Goal: Task Accomplishment & Management: Use online tool/utility

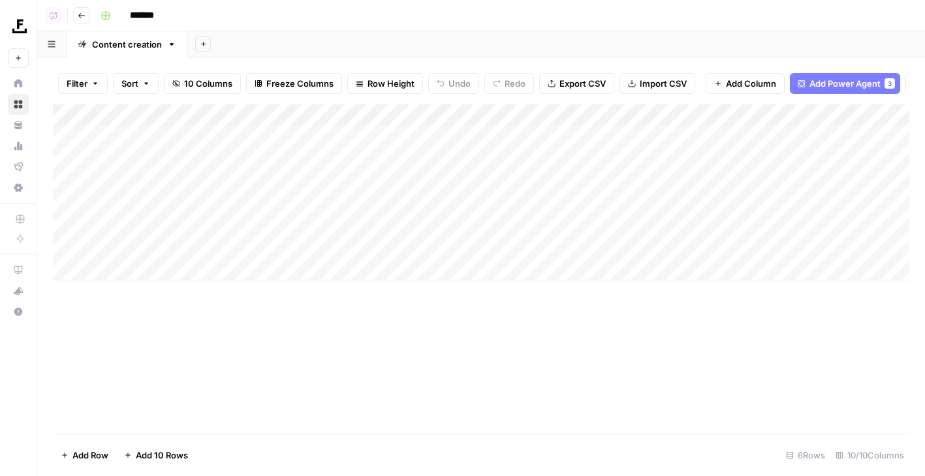
click at [80, 22] on button "Go back" at bounding box center [81, 15] width 17 height 17
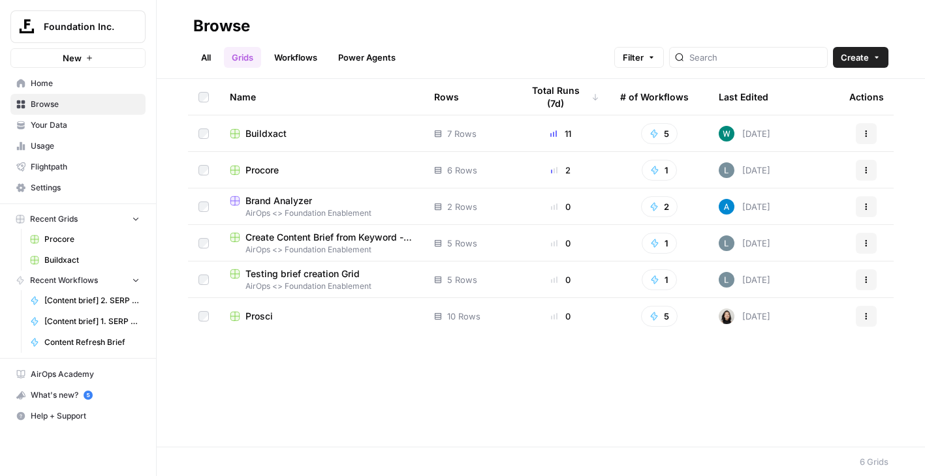
click at [268, 134] on span "Buildxact" at bounding box center [265, 133] width 41 height 13
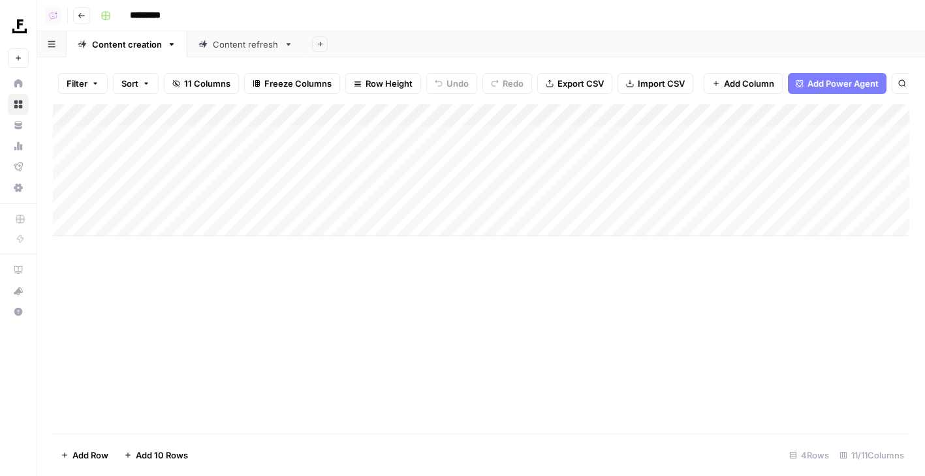
click at [251, 50] on link "Content refresh" at bounding box center [245, 44] width 117 height 26
click at [344, 117] on div "Add Column" at bounding box center [481, 159] width 856 height 110
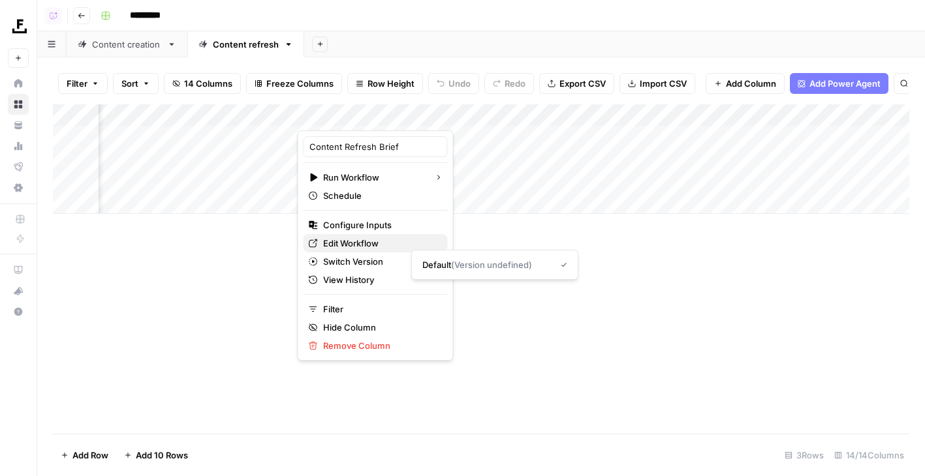
click at [335, 242] on span "Edit Workflow" at bounding box center [380, 243] width 114 height 13
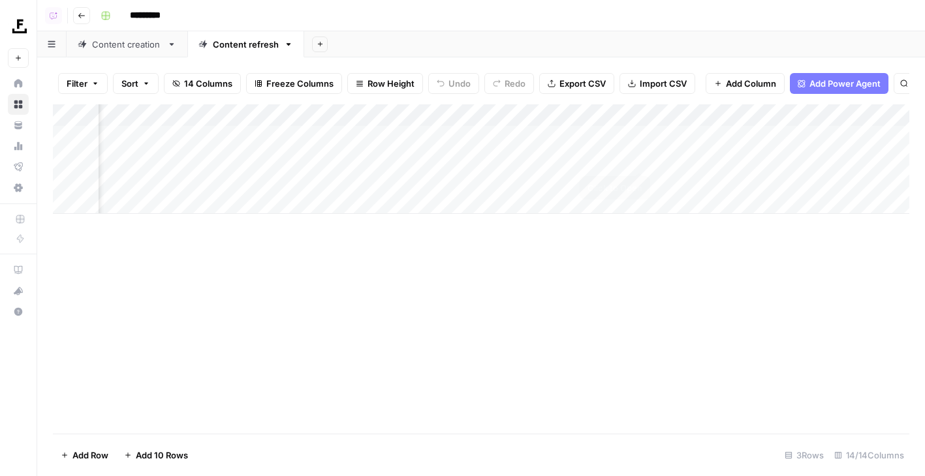
click at [640, 160] on div "Add Column" at bounding box center [481, 159] width 856 height 110
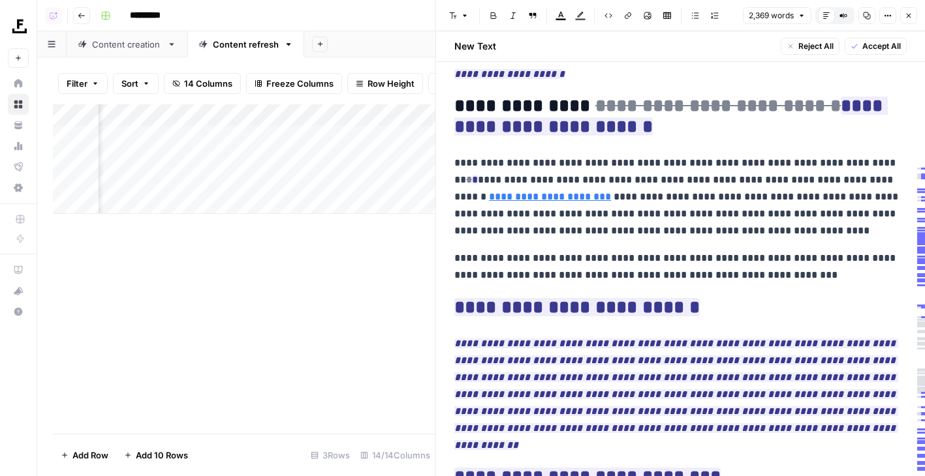
scroll to position [2762, 0]
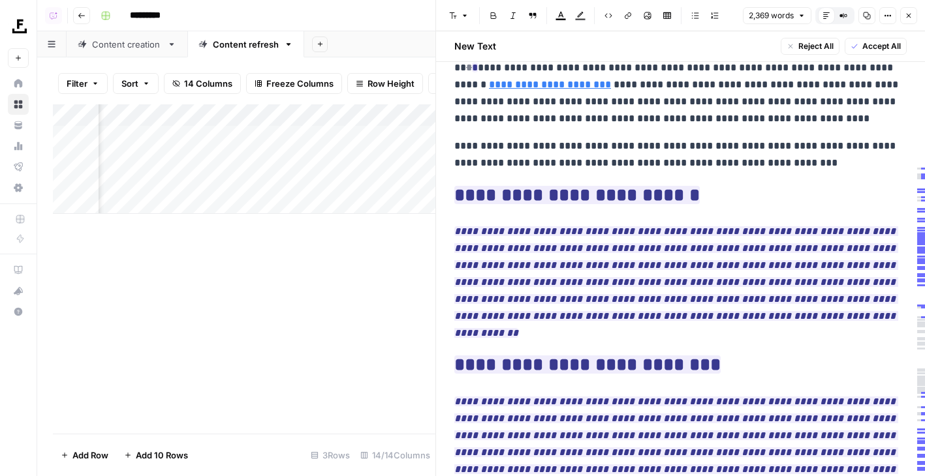
click at [906, 14] on icon "button" at bounding box center [908, 16] width 8 height 8
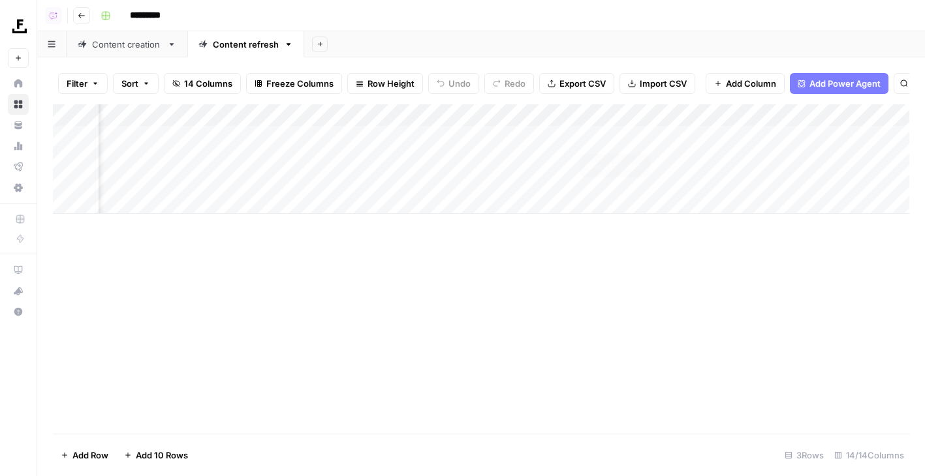
click at [641, 134] on div "Add Column" at bounding box center [481, 159] width 856 height 110
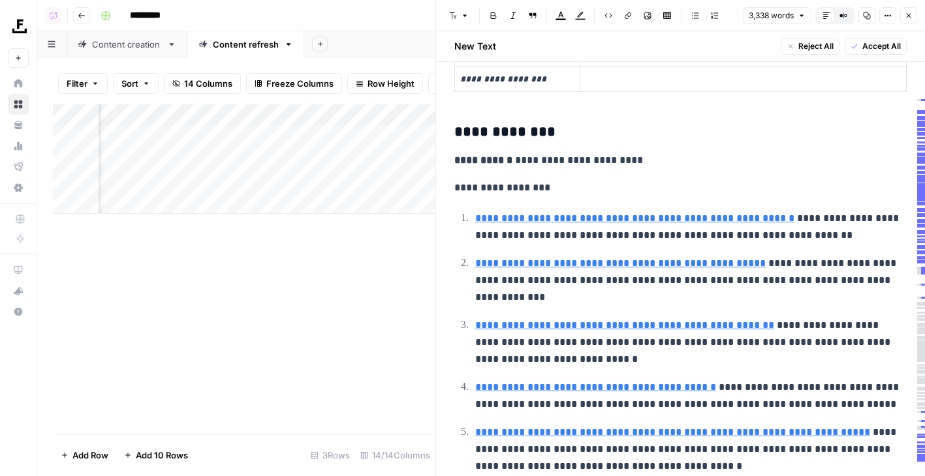
scroll to position [196, 0]
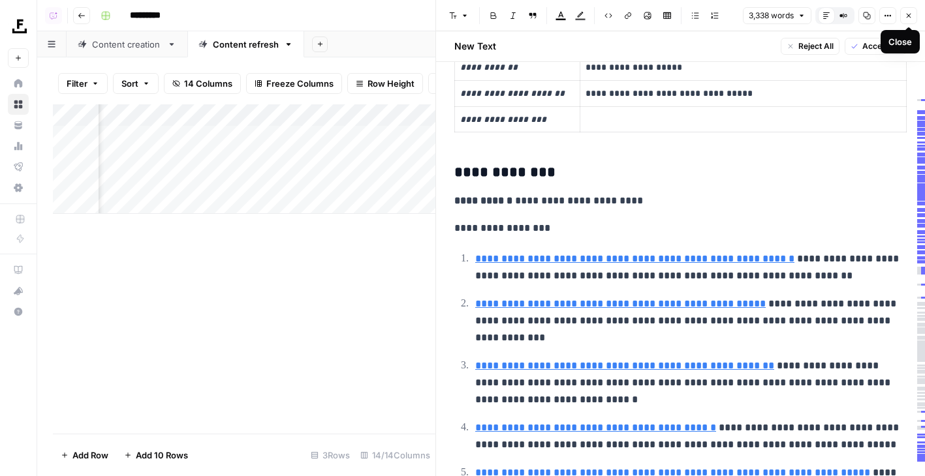
click at [911, 18] on icon "button" at bounding box center [908, 16] width 8 height 8
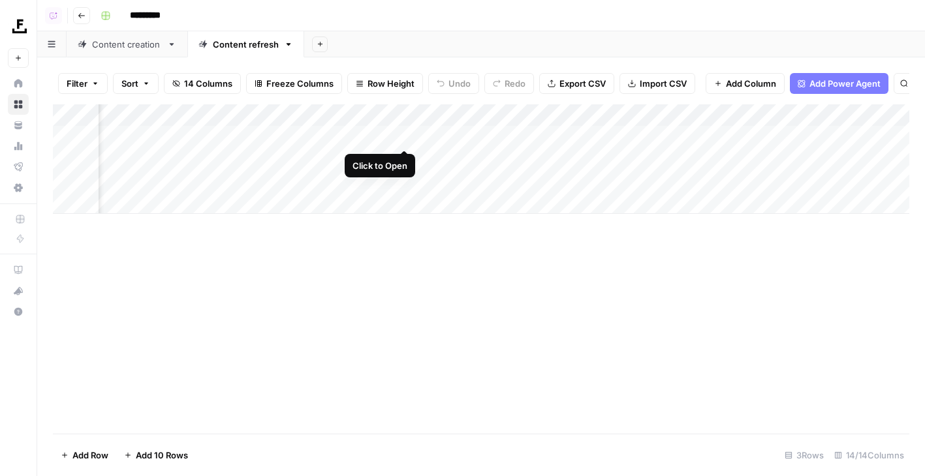
click at [374, 112] on div "Add Column" at bounding box center [481, 159] width 856 height 110
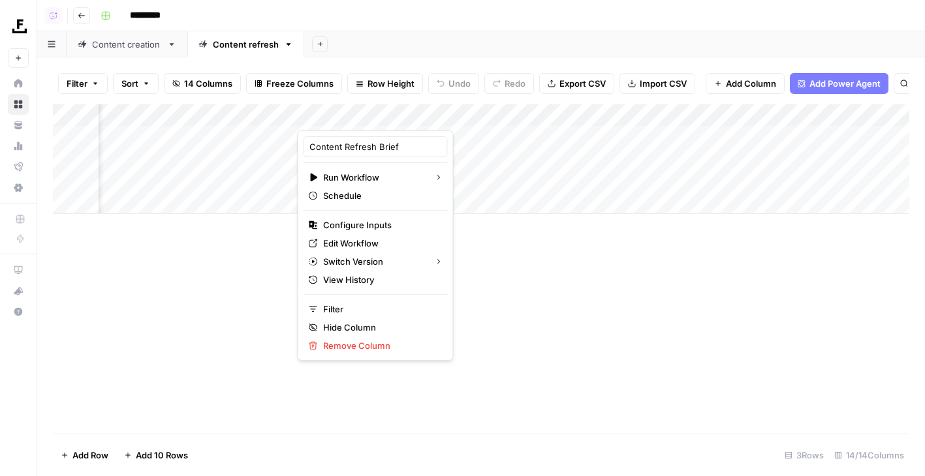
click at [464, 253] on div "Add Column" at bounding box center [481, 269] width 856 height 330
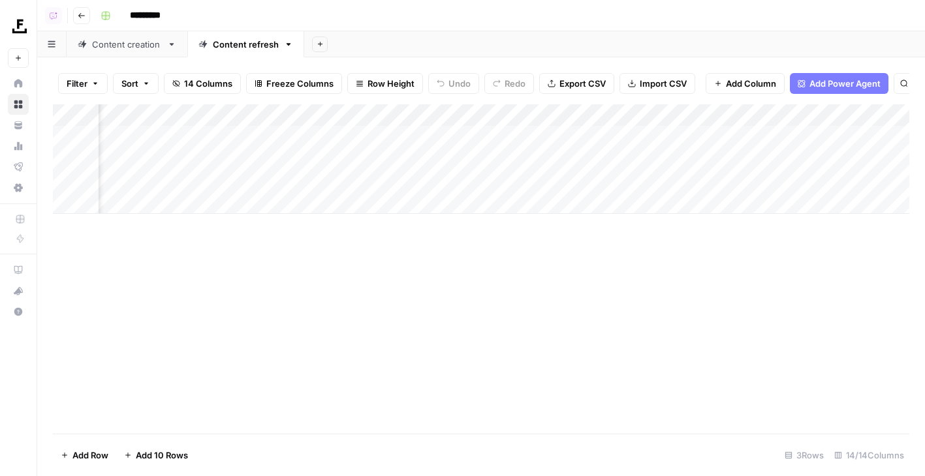
click at [405, 136] on div "Add Column" at bounding box center [481, 159] width 856 height 110
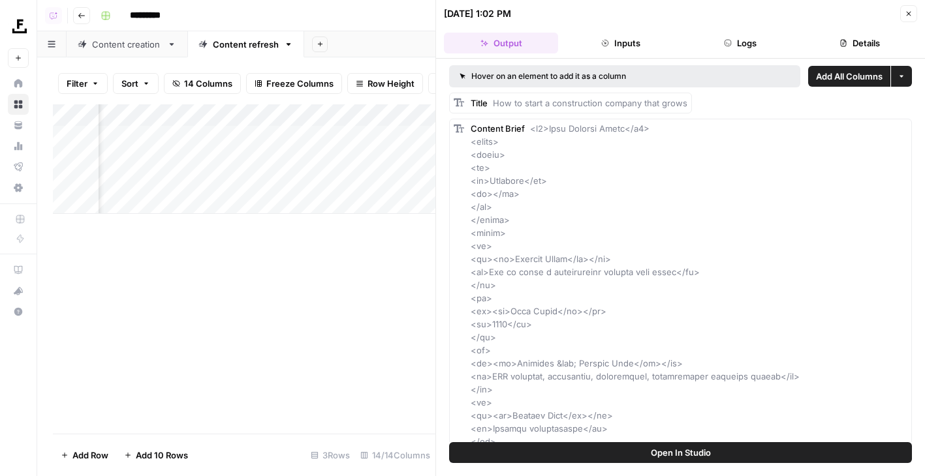
click at [841, 43] on icon "button" at bounding box center [843, 43] width 8 height 8
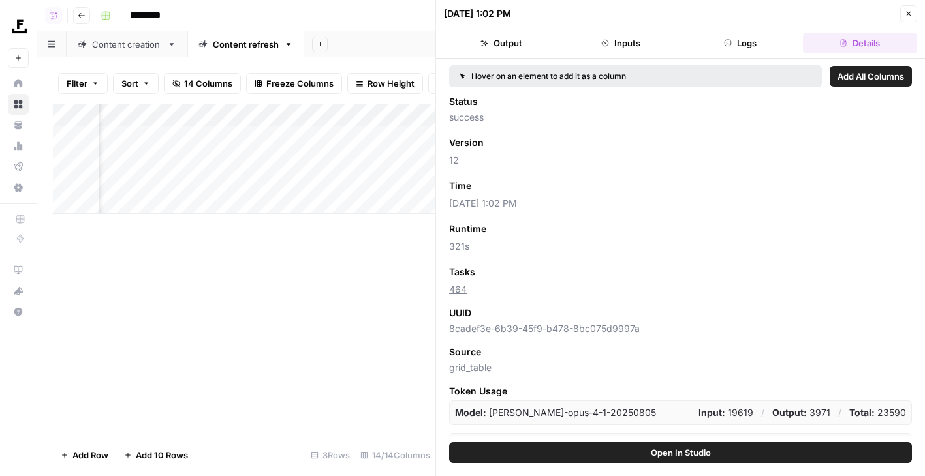
click at [524, 185] on span "Add as Column" at bounding box center [510, 186] width 57 height 12
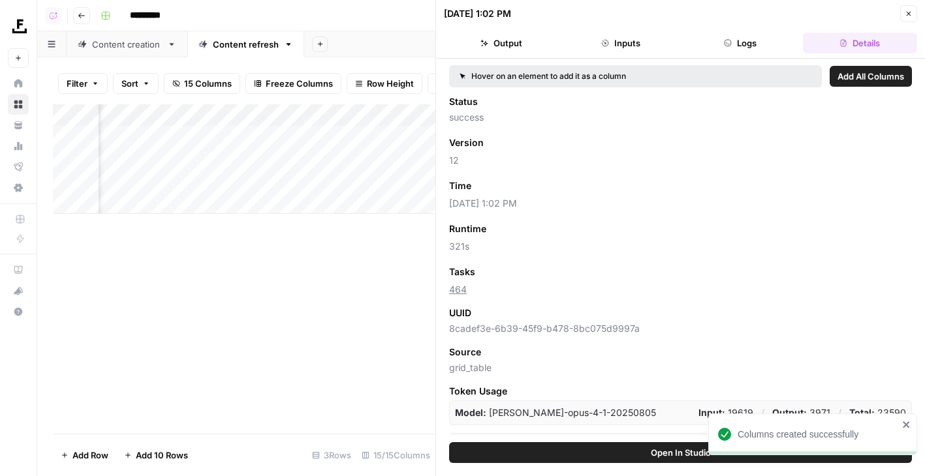
click at [912, 14] on icon "button" at bounding box center [908, 14] width 8 height 8
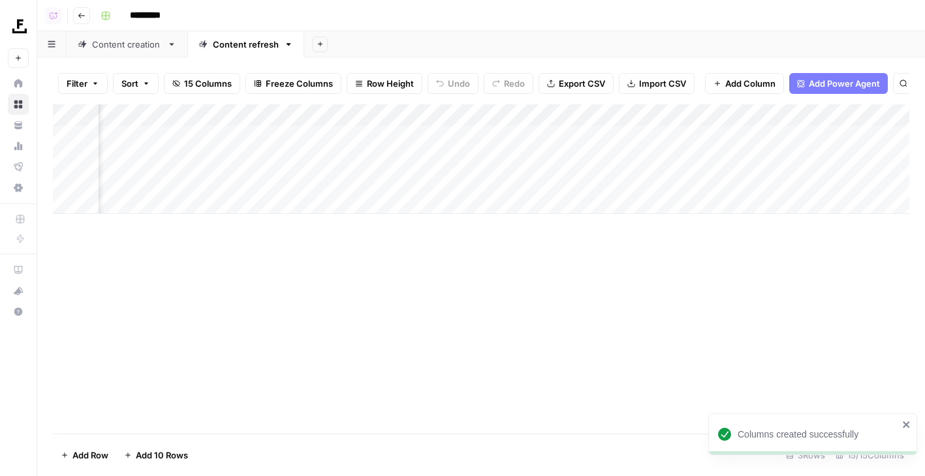
scroll to position [0, 915]
click at [235, 119] on div "Add Column" at bounding box center [481, 159] width 856 height 110
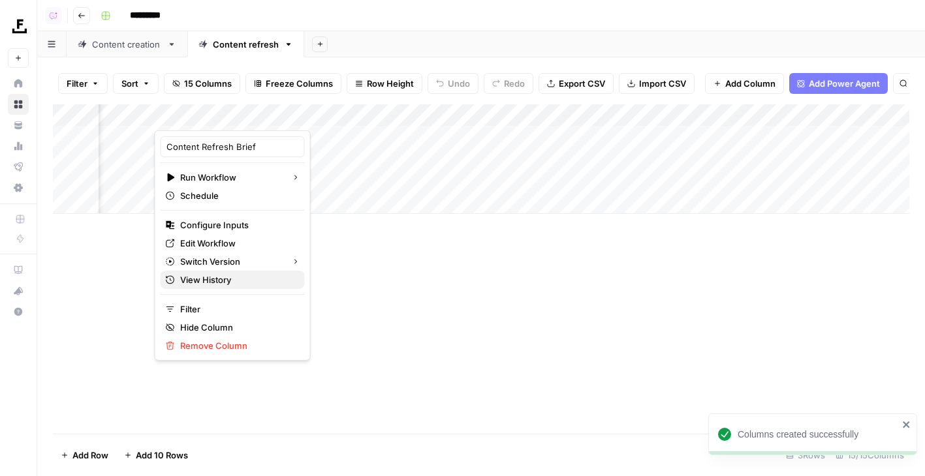
click at [228, 279] on span "View History" at bounding box center [237, 279] width 114 height 13
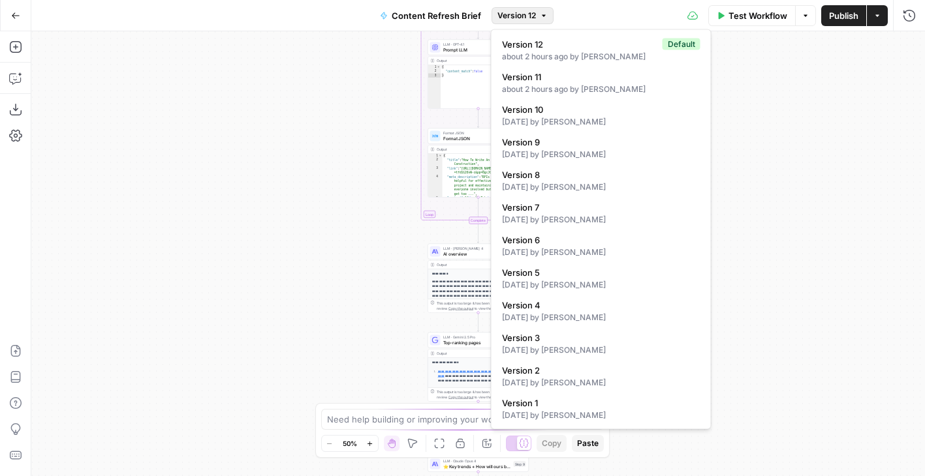
click at [523, 17] on span "Version 12" at bounding box center [516, 16] width 39 height 12
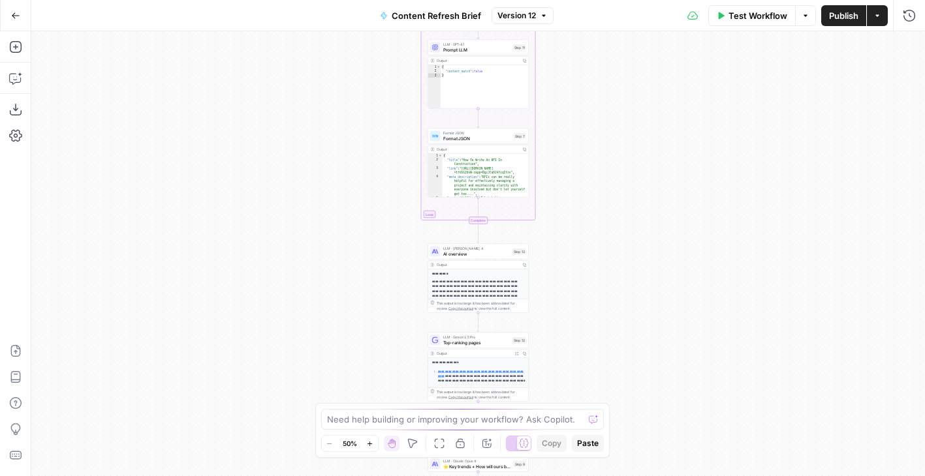
click at [317, 142] on div "Workflow Set Inputs Inputs Run Code · Python Word count Step 3 Output Copy 1 2 …" at bounding box center [477, 253] width 893 height 445
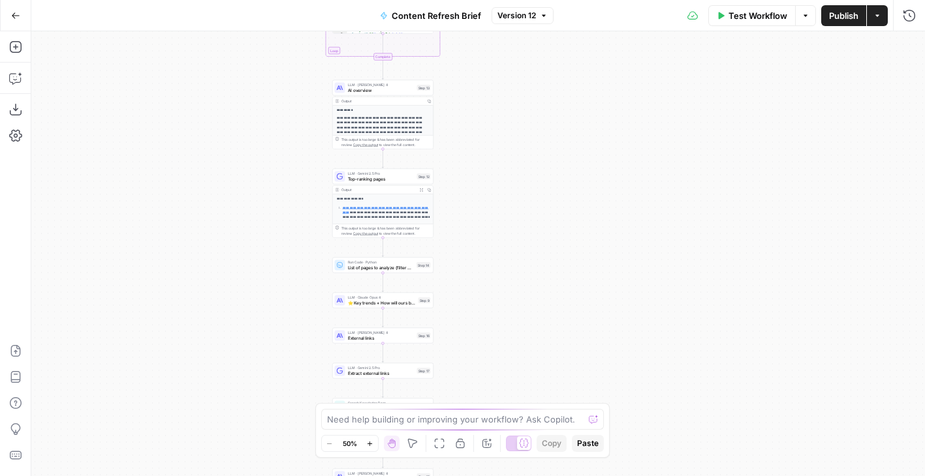
drag, startPoint x: 330, startPoint y: 236, endPoint x: 234, endPoint y: 71, distance: 190.9
click at [234, 71] on div "Workflow Set Inputs Inputs Run Code · Python Word count Step 3 Output Copy 1 2 …" at bounding box center [477, 253] width 893 height 445
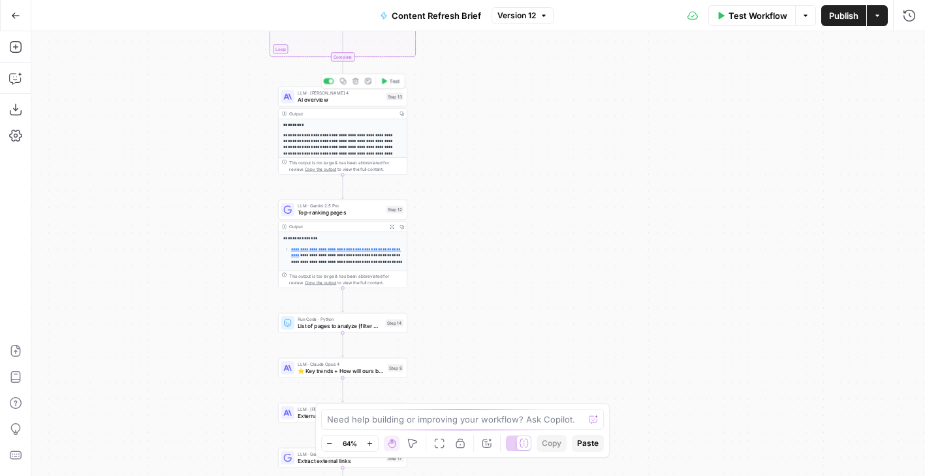
click at [364, 97] on span "AI overview" at bounding box center [340, 99] width 85 height 8
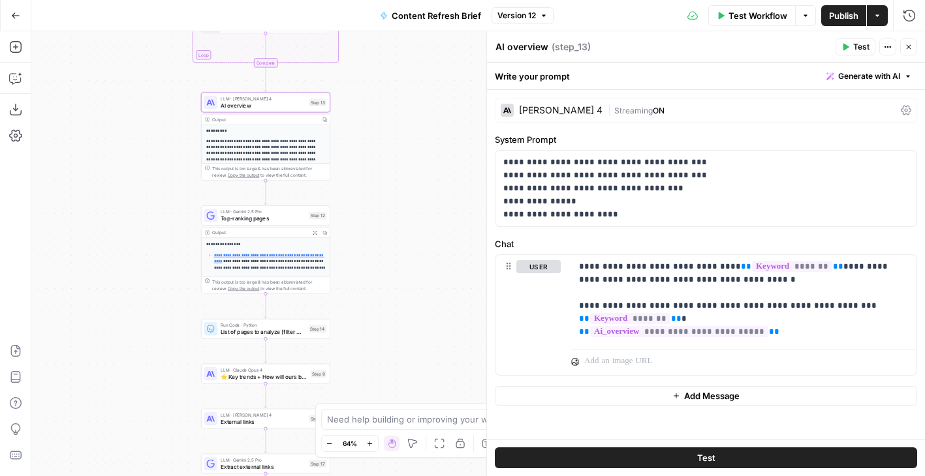
drag, startPoint x: 262, startPoint y: 155, endPoint x: 185, endPoint y: 161, distance: 77.2
click at [185, 161] on div "Workflow Set Inputs Inputs Run Code · Python Word count Step 3 Output Copy 1 2 …" at bounding box center [477, 253] width 893 height 445
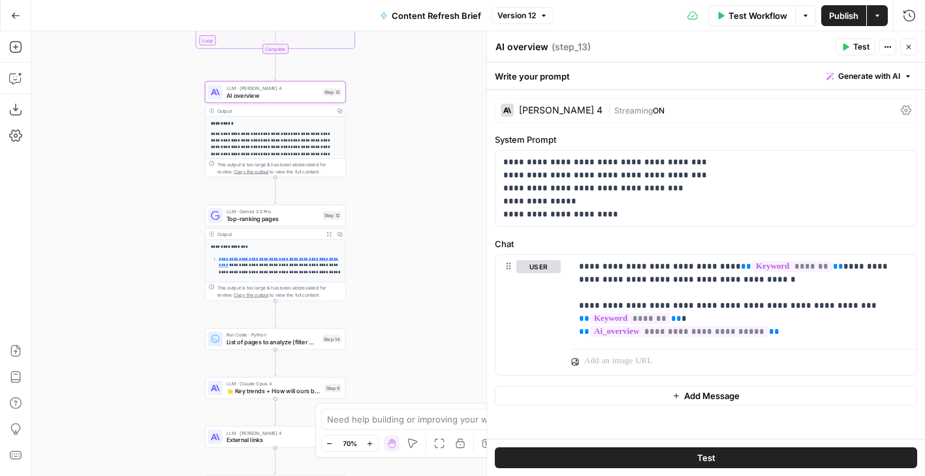
click at [530, 16] on span "Version 12" at bounding box center [516, 16] width 39 height 12
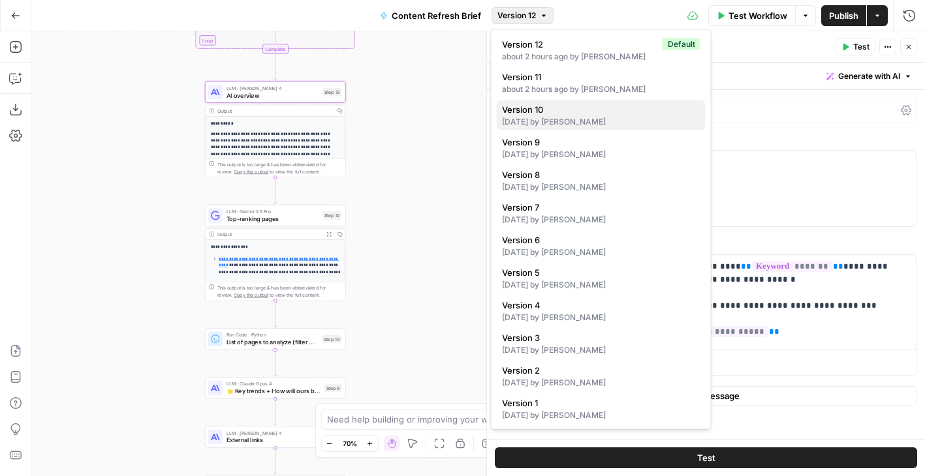
click at [531, 117] on div "3 days ago by Cindy Ouyang" at bounding box center [601, 122] width 198 height 12
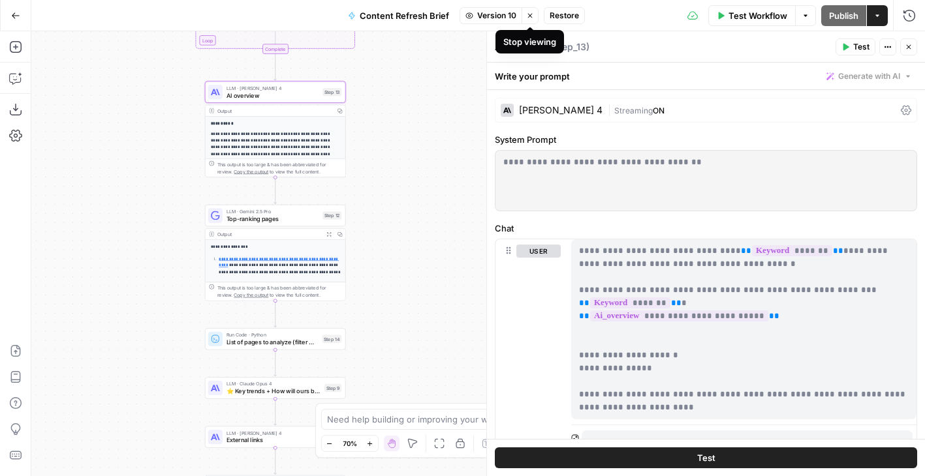
click at [532, 18] on icon "button" at bounding box center [530, 16] width 8 height 8
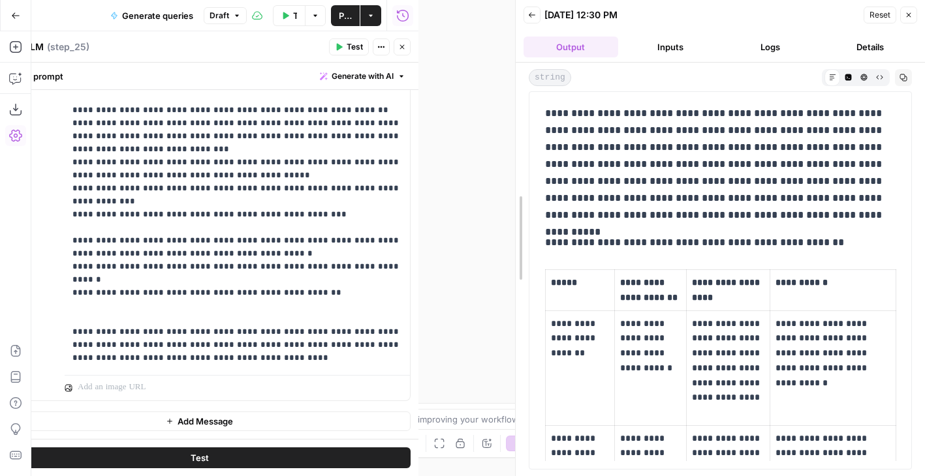
drag, startPoint x: 420, startPoint y: 95, endPoint x: 516, endPoint y: 95, distance: 95.9
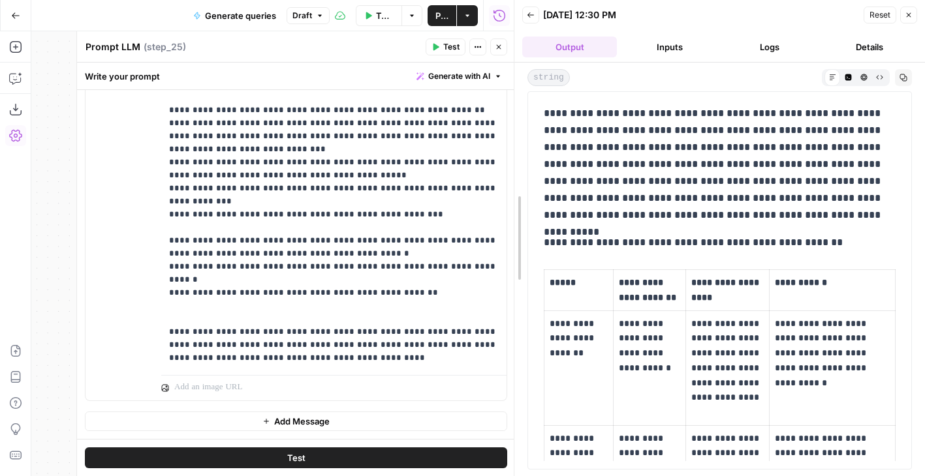
drag, startPoint x: 516, startPoint y: 95, endPoint x: 470, endPoint y: 95, distance: 45.7
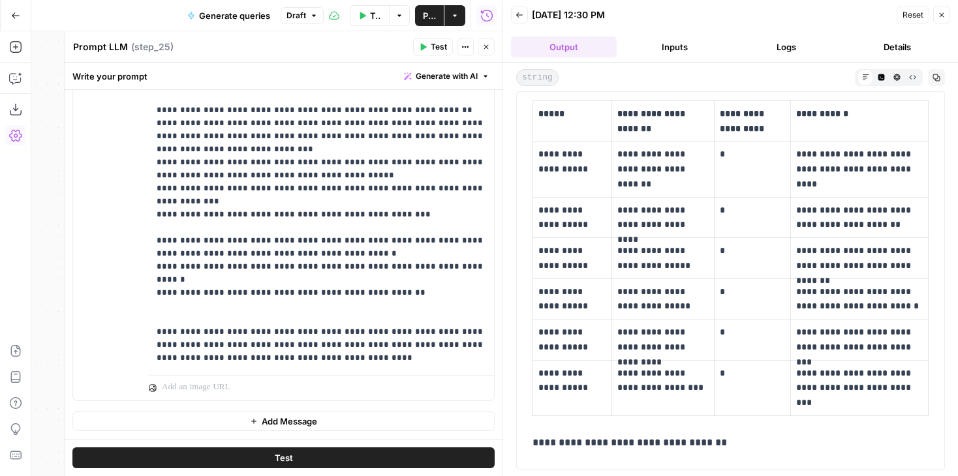
scroll to position [10261, 0]
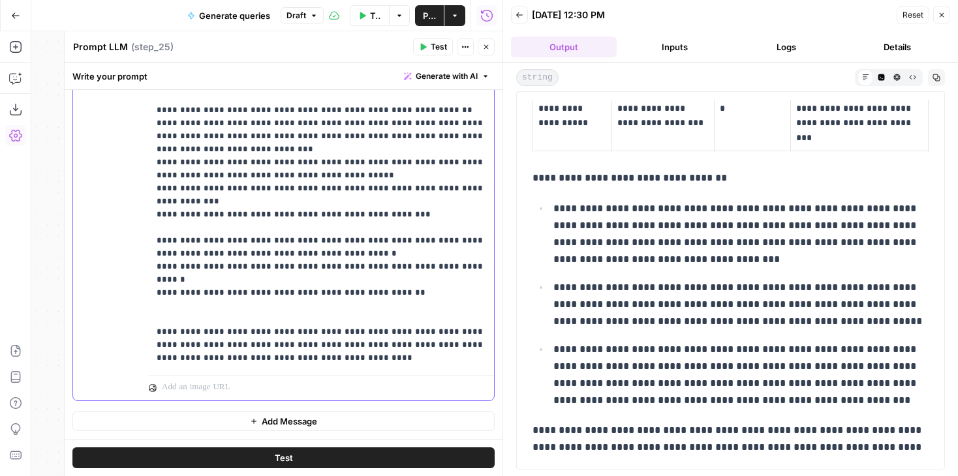
click at [388, 153] on p "**********" at bounding box center [322, 188] width 330 height 352
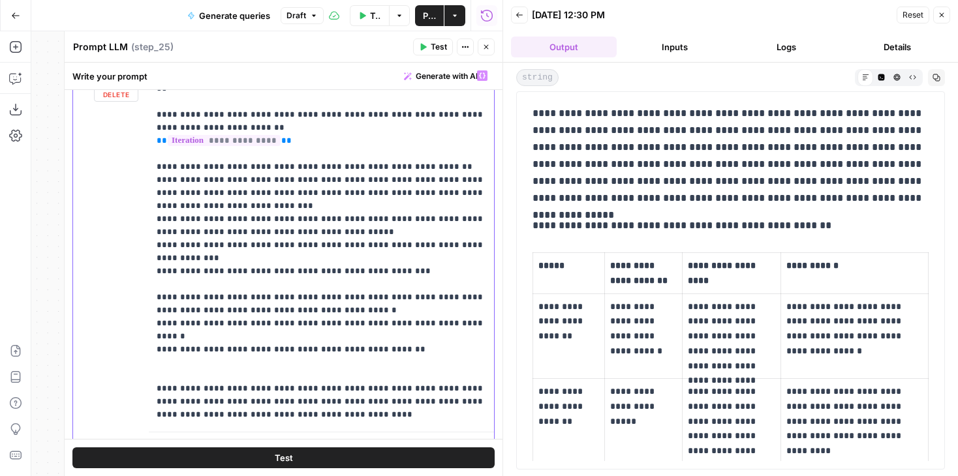
scroll to position [2907, 0]
click at [378, 264] on p "**********" at bounding box center [322, 246] width 330 height 352
click at [398, 256] on p "**********" at bounding box center [322, 246] width 330 height 352
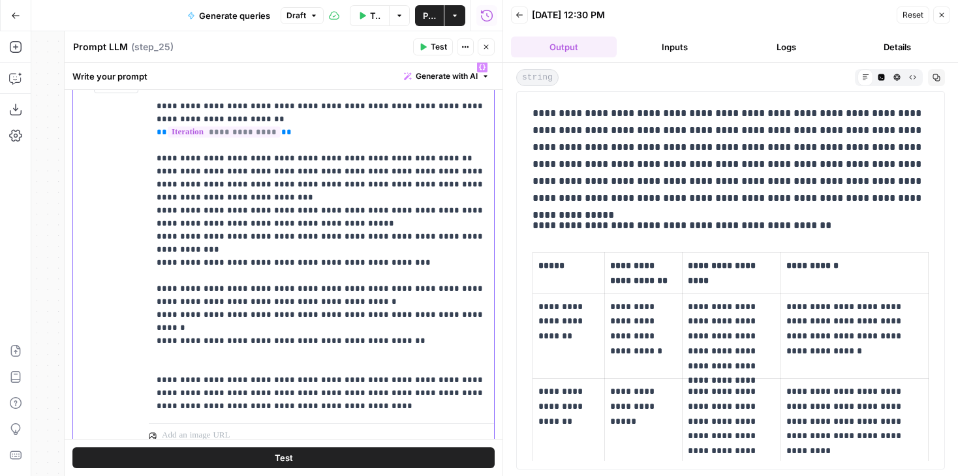
scroll to position [2918, 0]
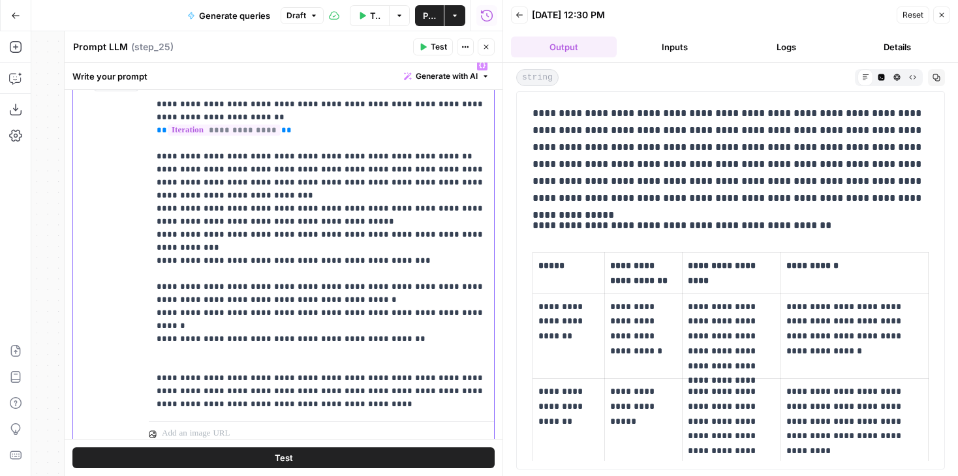
click at [330, 300] on p "**********" at bounding box center [322, 235] width 330 height 352
click at [414, 299] on p "**********" at bounding box center [322, 241] width 330 height 365
click at [408, 301] on p "**********" at bounding box center [322, 241] width 330 height 365
click at [166, 316] on p "**********" at bounding box center [322, 241] width 330 height 365
click at [352, 328] on p "**********" at bounding box center [322, 241] width 330 height 365
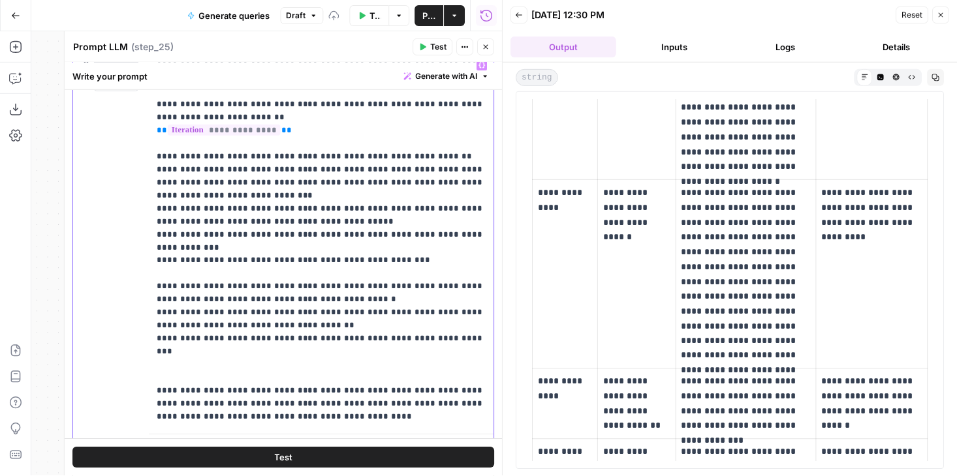
scroll to position [2978, 0]
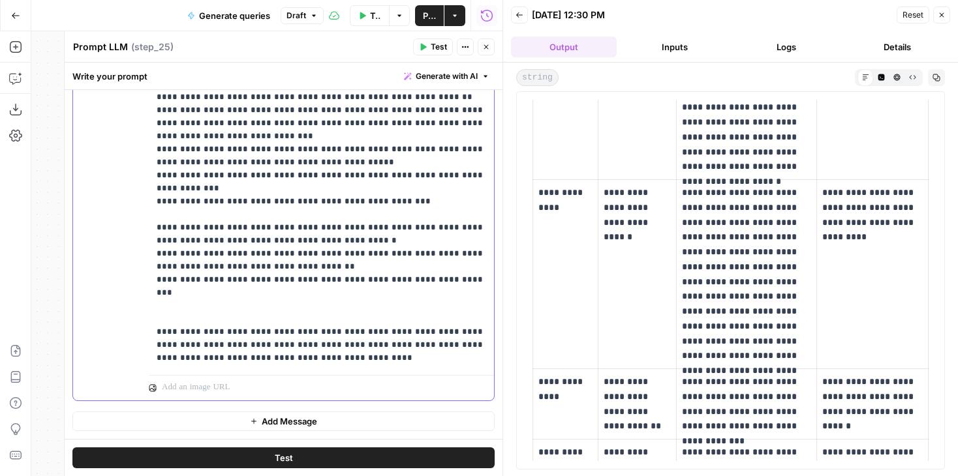
drag, startPoint x: 356, startPoint y: 266, endPoint x: 98, endPoint y: 266, distance: 257.8
click at [98, 266] on div "**********" at bounding box center [283, 197] width 421 height 407
copy p "**********"
click at [439, 263] on p "**********" at bounding box center [322, 181] width 330 height 365
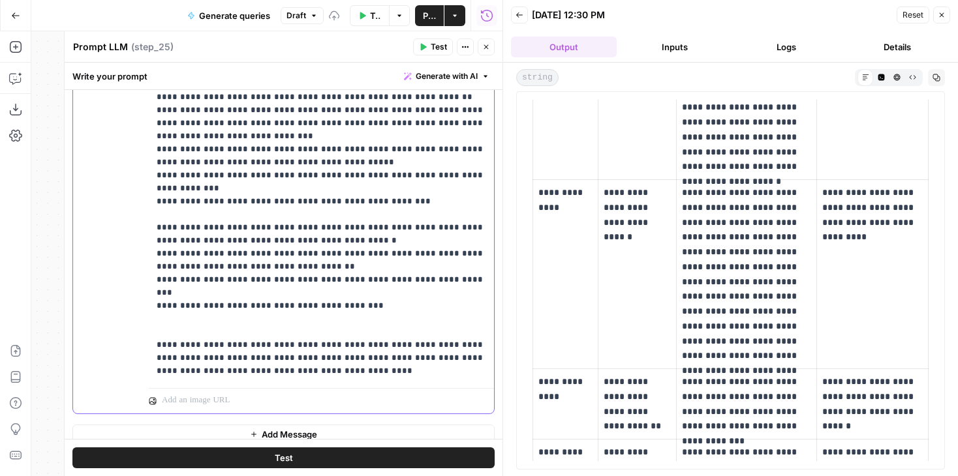
click at [298, 281] on p "**********" at bounding box center [322, 188] width 330 height 378
drag, startPoint x: 327, startPoint y: 275, endPoint x: 367, endPoint y: 275, distance: 40.5
click at [367, 275] on p "**********" at bounding box center [322, 188] width 330 height 378
click at [358, 455] on button "Test" at bounding box center [283, 458] width 422 height 21
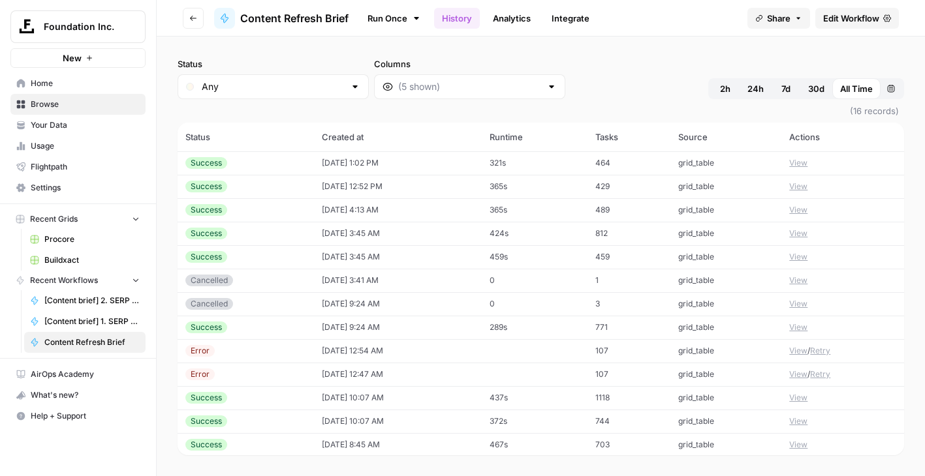
click at [799, 208] on button "View" at bounding box center [798, 210] width 18 height 12
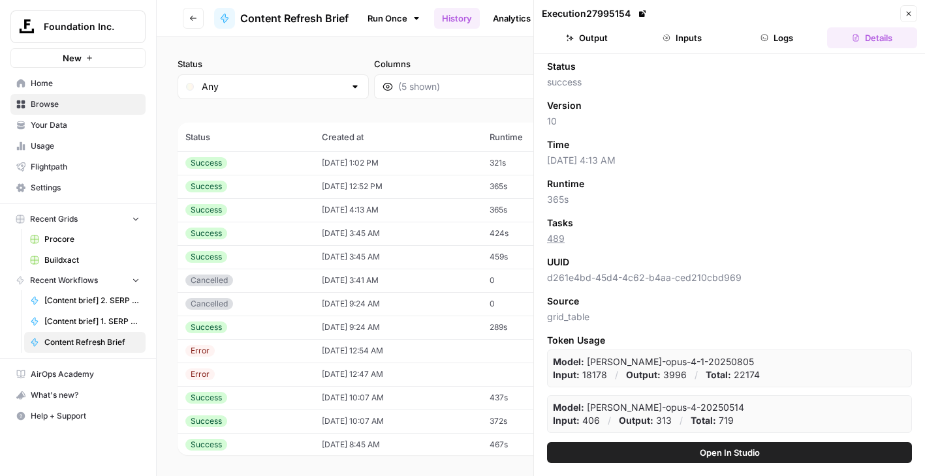
click at [602, 35] on button "Output" at bounding box center [587, 37] width 90 height 21
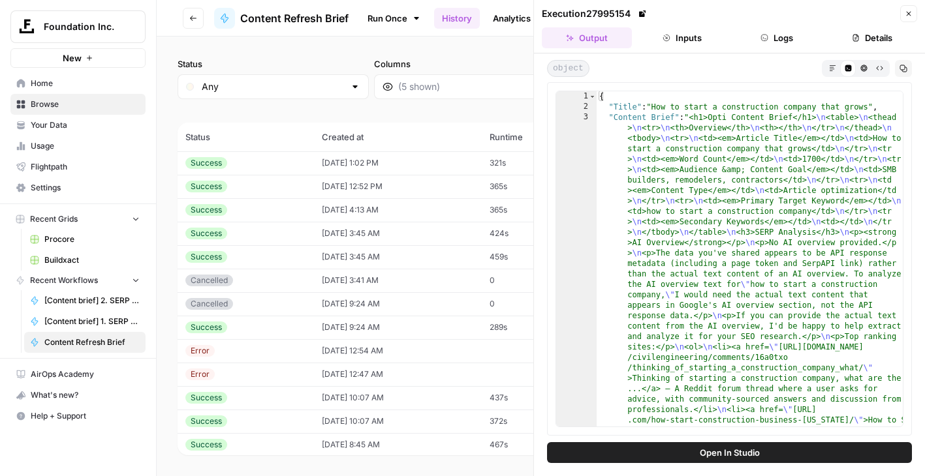
click at [668, 36] on icon "button" at bounding box center [666, 38] width 7 height 7
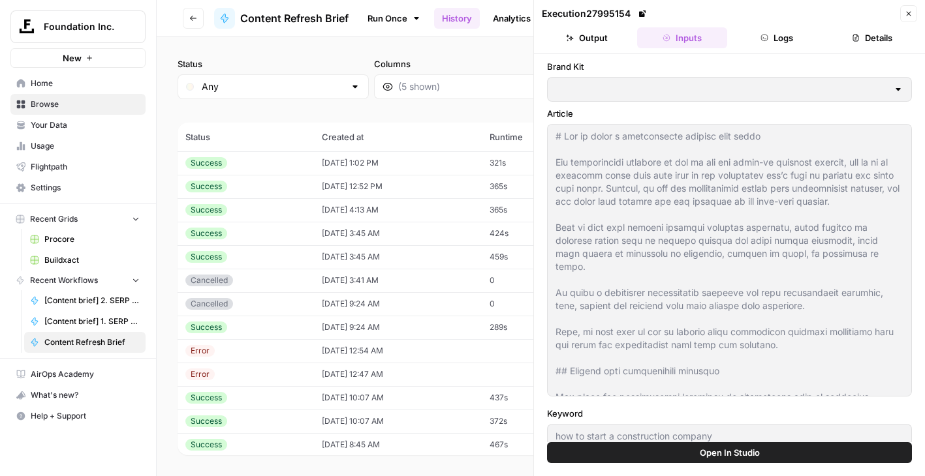
type input "Buildxact"
type input "Buildxact Internal Linking"
click at [774, 37] on button "Logs" at bounding box center [777, 37] width 90 height 21
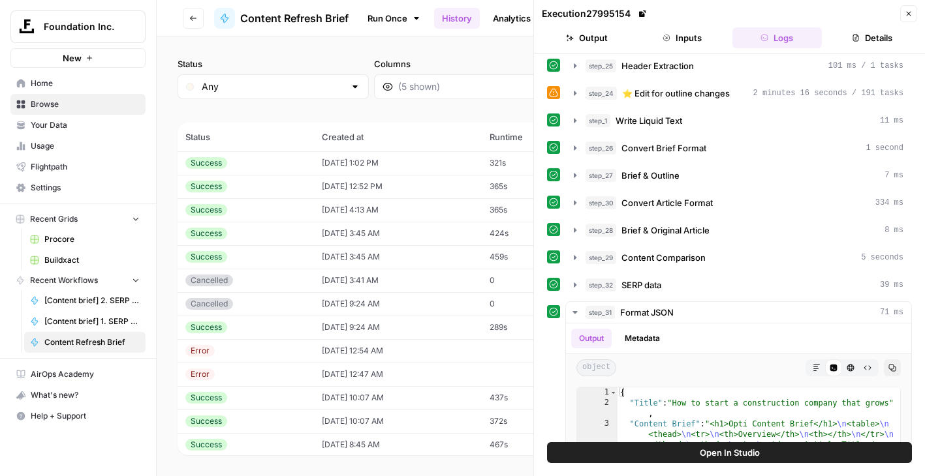
scroll to position [420, 0]
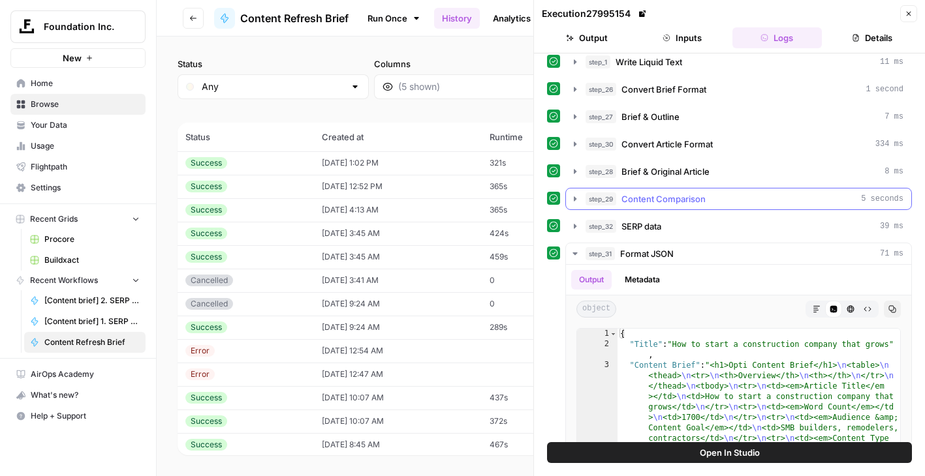
click at [656, 195] on span "Content Comparison" at bounding box center [663, 199] width 84 height 13
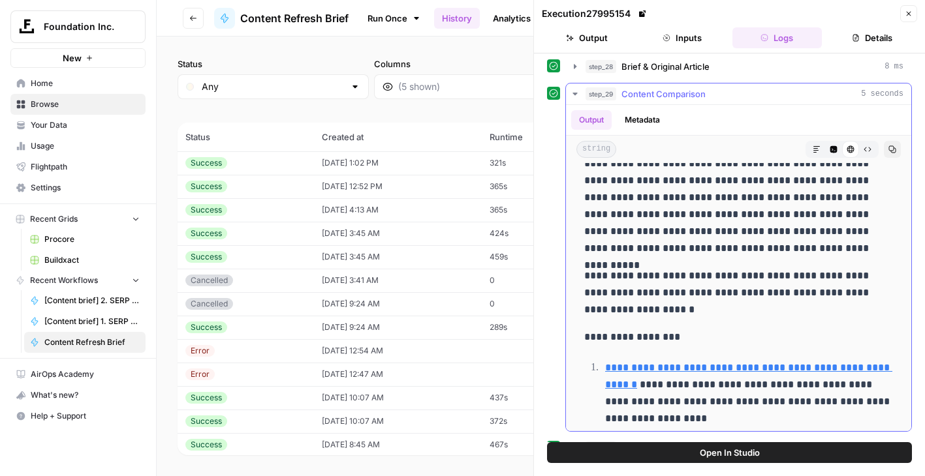
scroll to position [279, 0]
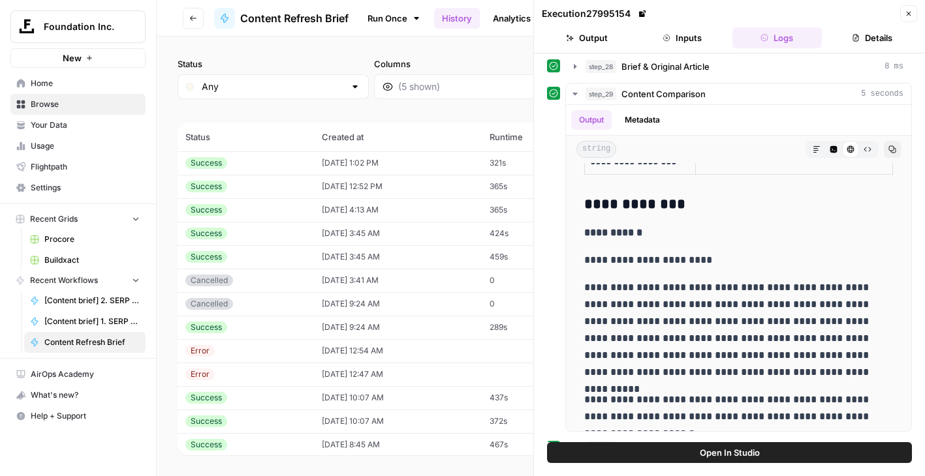
click at [908, 17] on icon "button" at bounding box center [908, 14] width 8 height 8
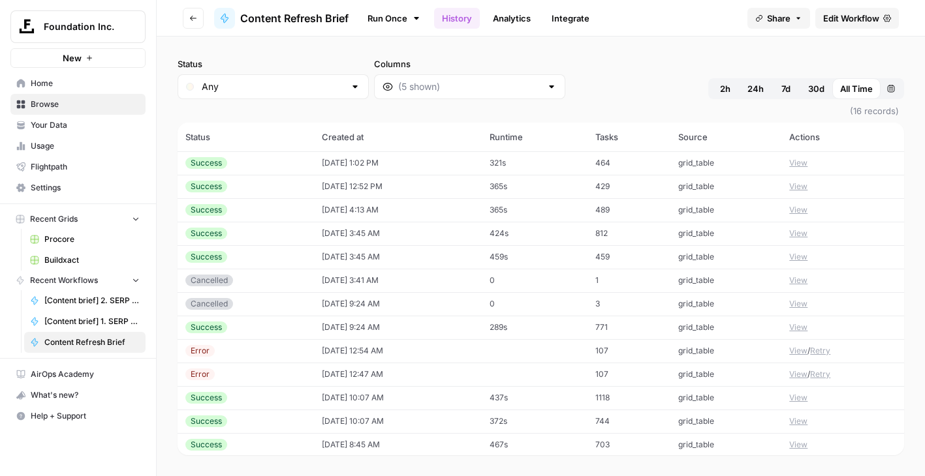
click at [796, 162] on button "View" at bounding box center [798, 163] width 18 height 12
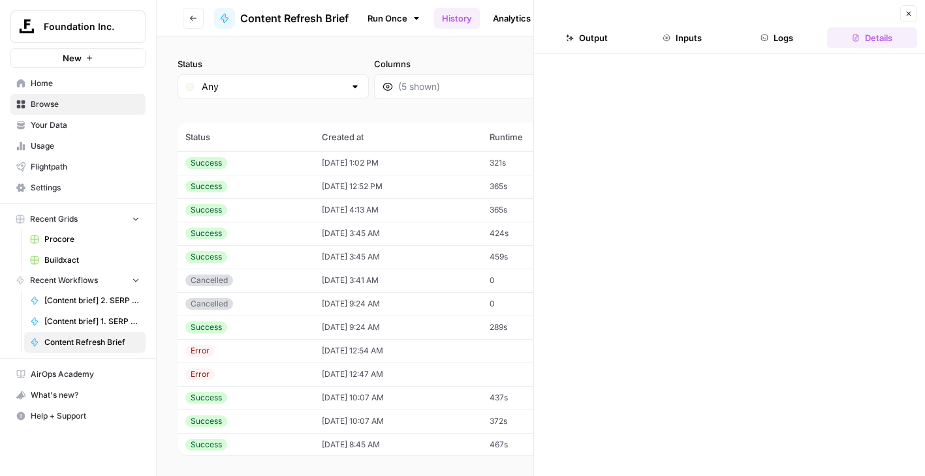
click at [591, 37] on button "Output" at bounding box center [587, 37] width 90 height 21
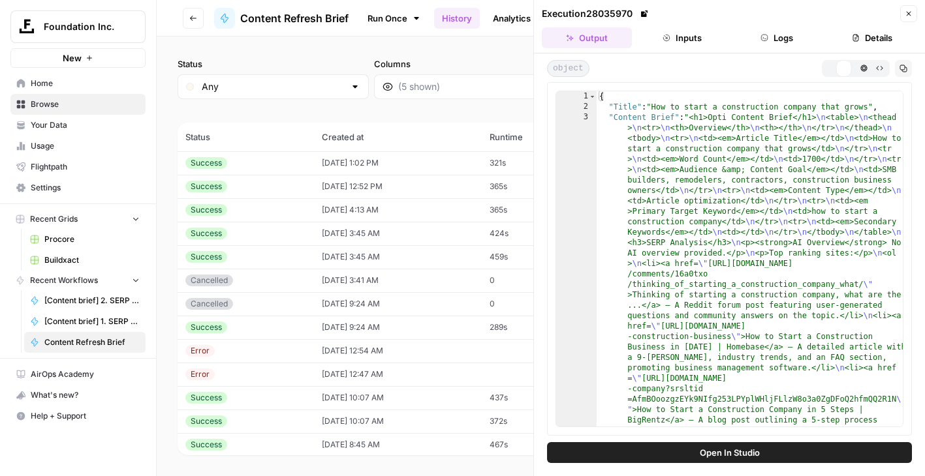
click at [795, 44] on button "Logs" at bounding box center [777, 37] width 90 height 21
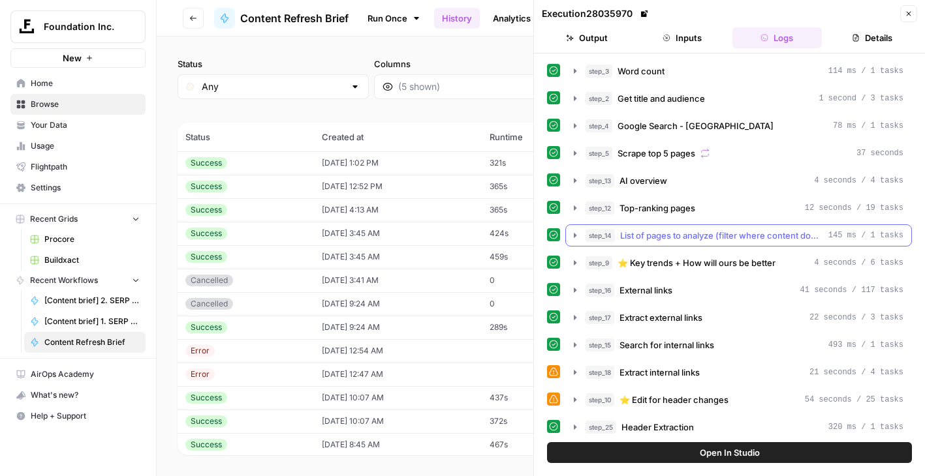
scroll to position [25, 0]
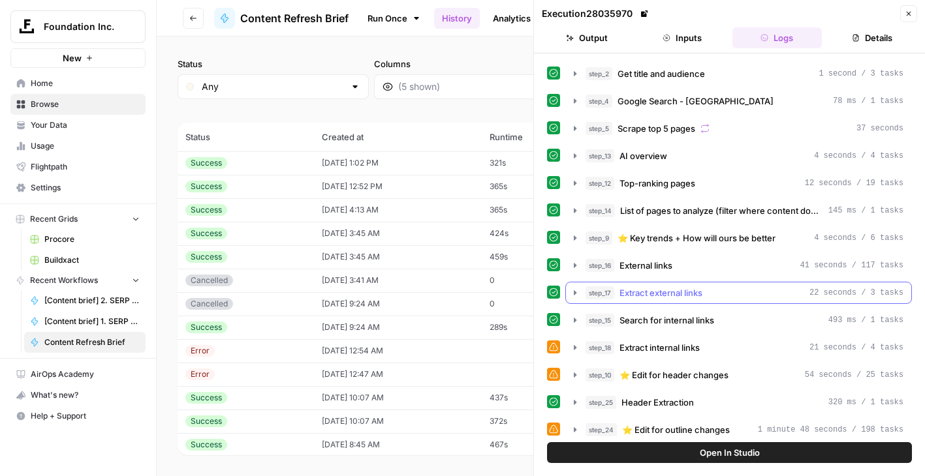
click at [699, 284] on button "step_17 Extract external links 22 seconds / 3 tasks" at bounding box center [738, 293] width 345 height 21
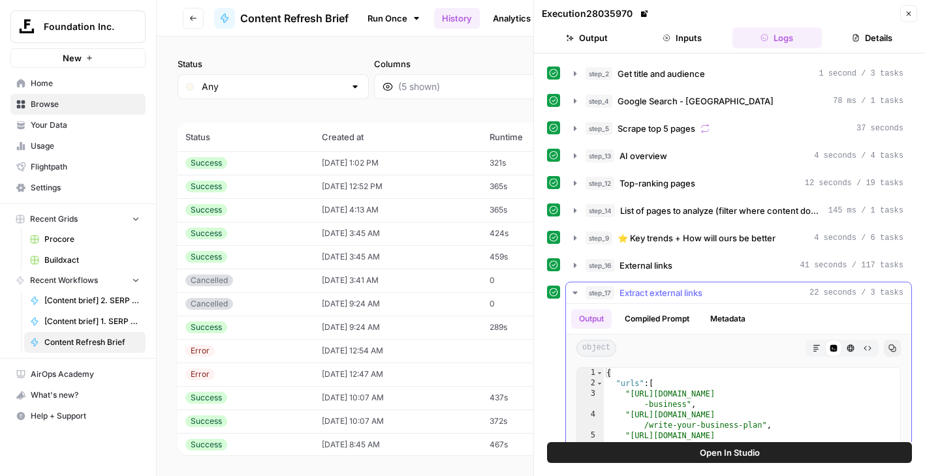
click at [698, 285] on button "step_17 Extract external links 22 seconds / 3 tasks" at bounding box center [738, 293] width 345 height 21
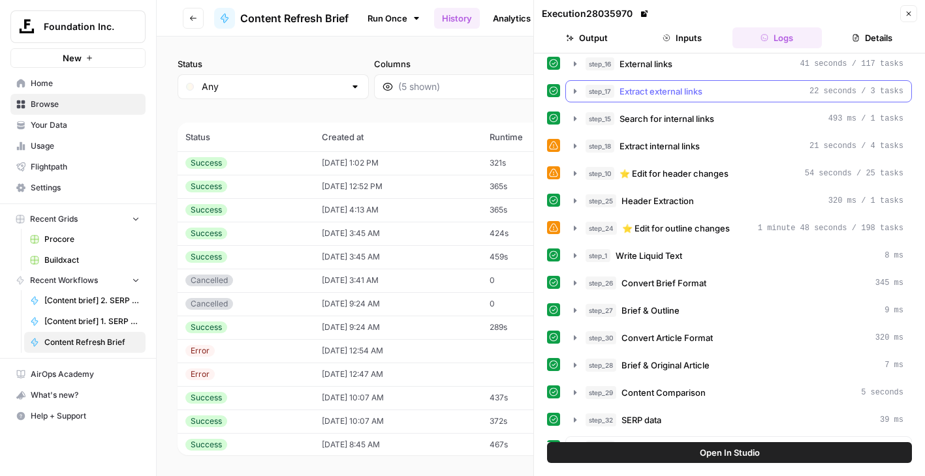
scroll to position [266, 0]
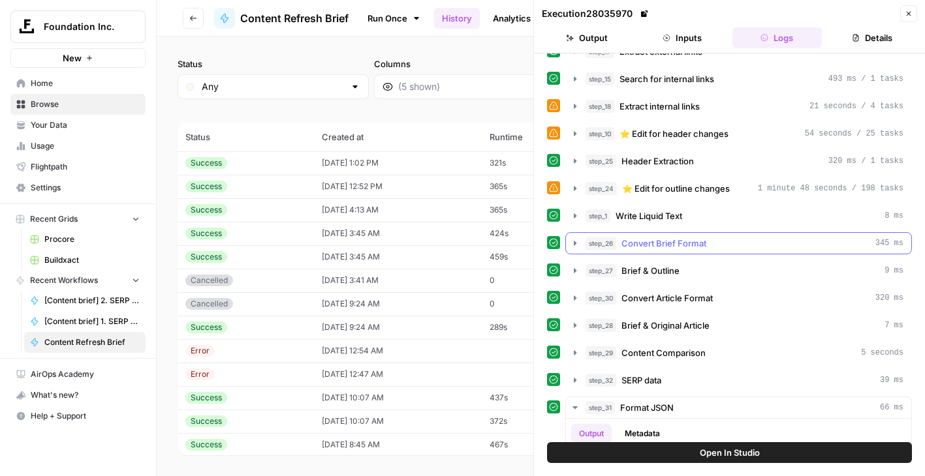
click at [697, 245] on span "Convert Brief Format" at bounding box center [663, 243] width 85 height 13
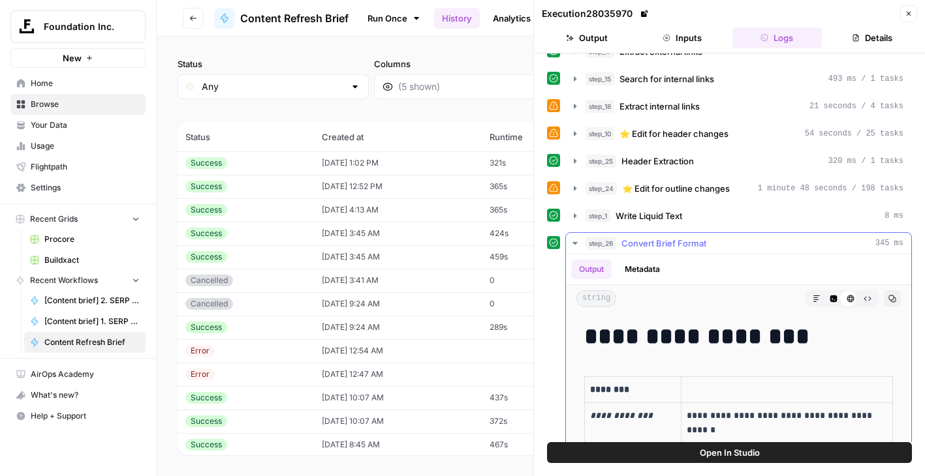
click at [697, 245] on span "Convert Brief Format" at bounding box center [663, 243] width 85 height 13
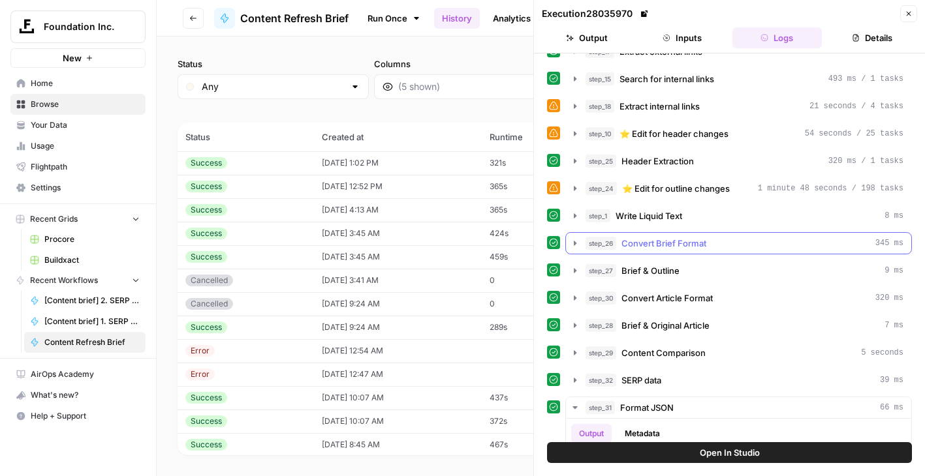
click at [697, 245] on span "Convert Brief Format" at bounding box center [663, 243] width 85 height 13
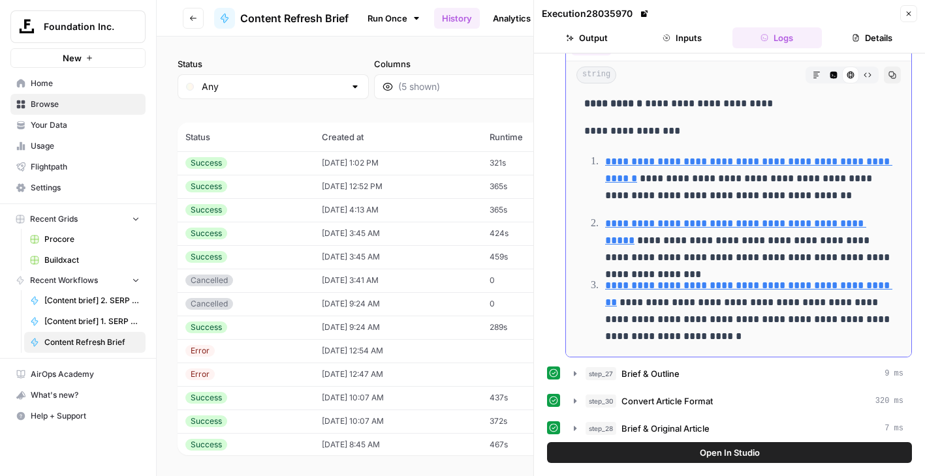
scroll to position [352, 0]
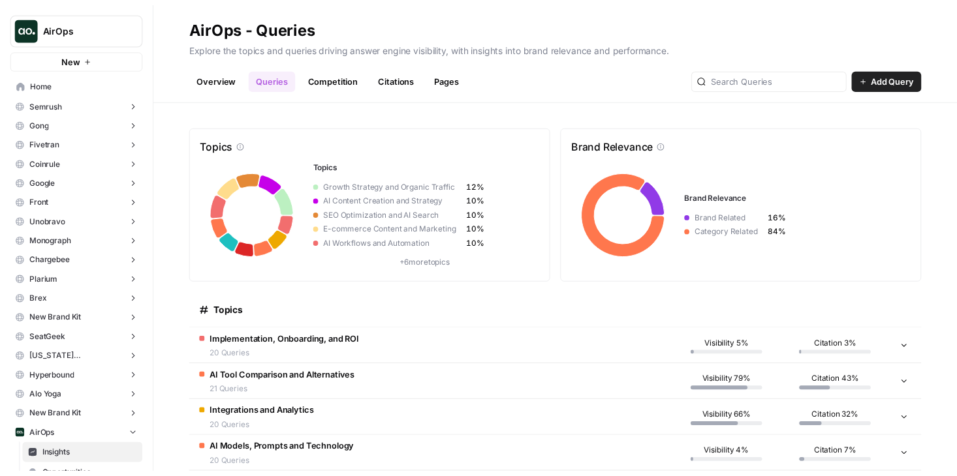
scroll to position [3, 0]
